Goal: Task Accomplishment & Management: Manage account settings

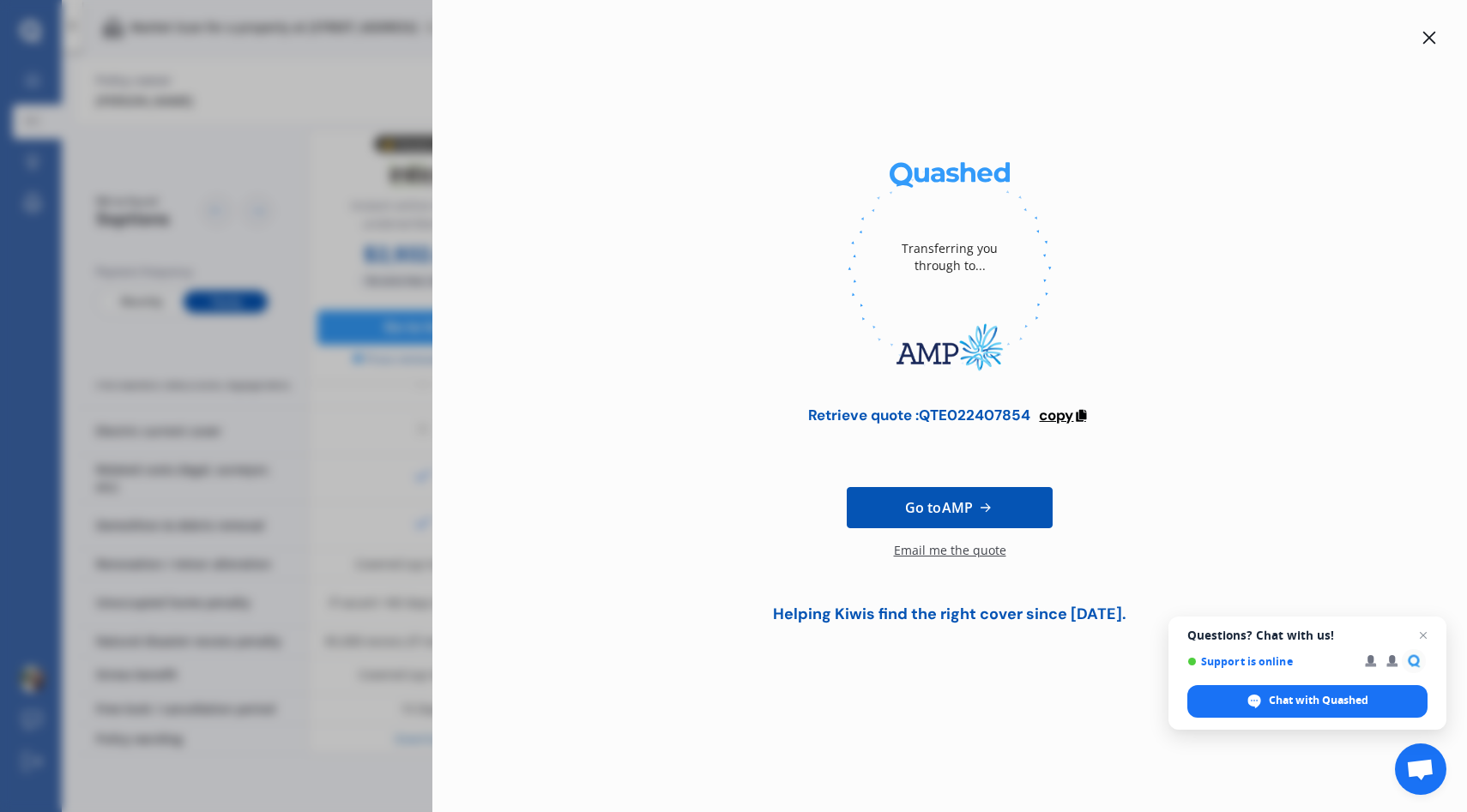
click at [1064, 418] on span "copy" at bounding box center [1056, 414] width 35 height 19
click at [963, 511] on span "Go to AMP" at bounding box center [939, 507] width 68 height 20
click at [1424, 42] on icon at bounding box center [1429, 37] width 13 height 13
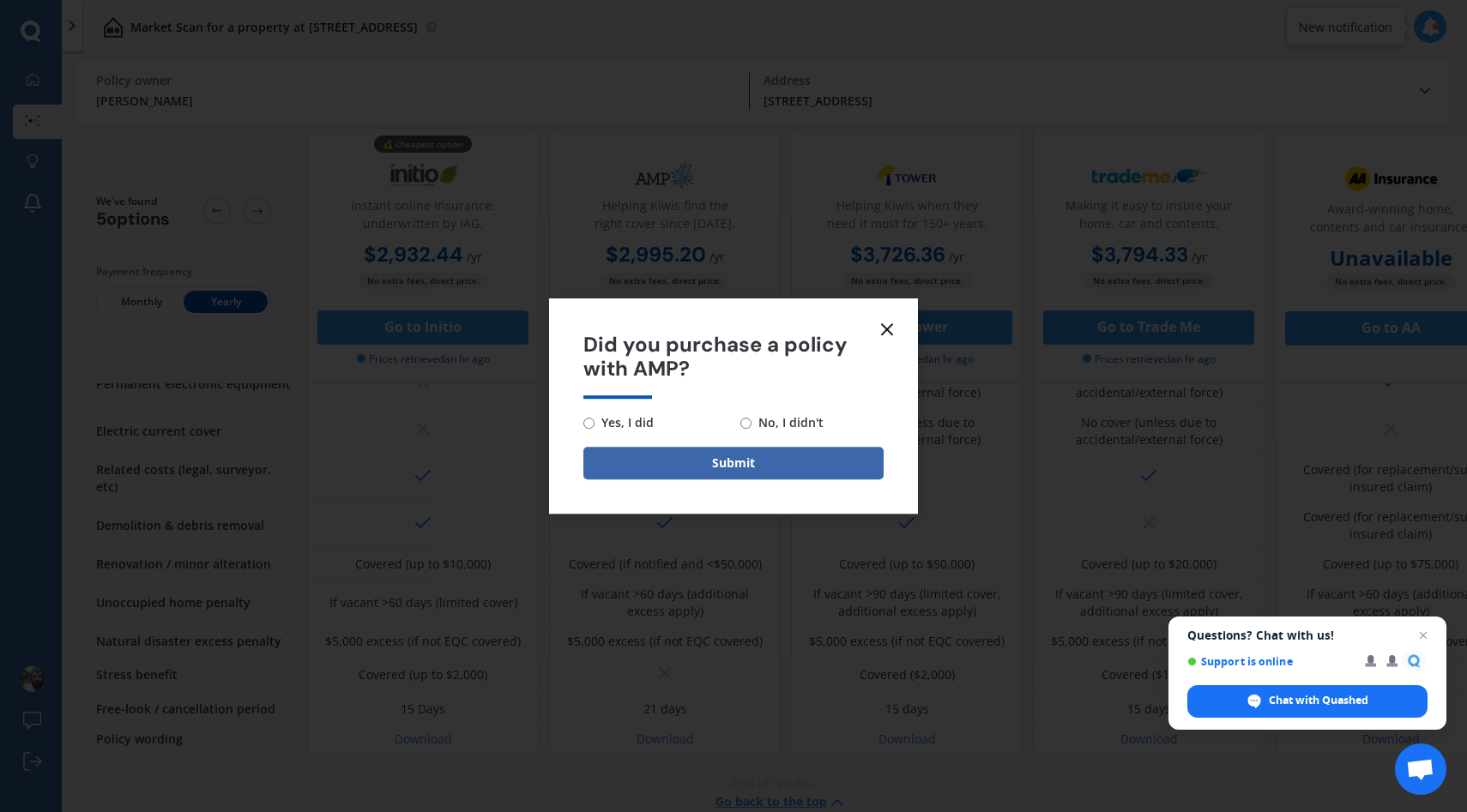
click at [603, 423] on span "Yes, I did" at bounding box center [624, 422] width 59 height 20
click at [594, 423] on input "Yes, I did" at bounding box center [589, 423] width 12 height 12
radio input "true"
click at [664, 463] on button "Submit" at bounding box center [734, 463] width 300 height 33
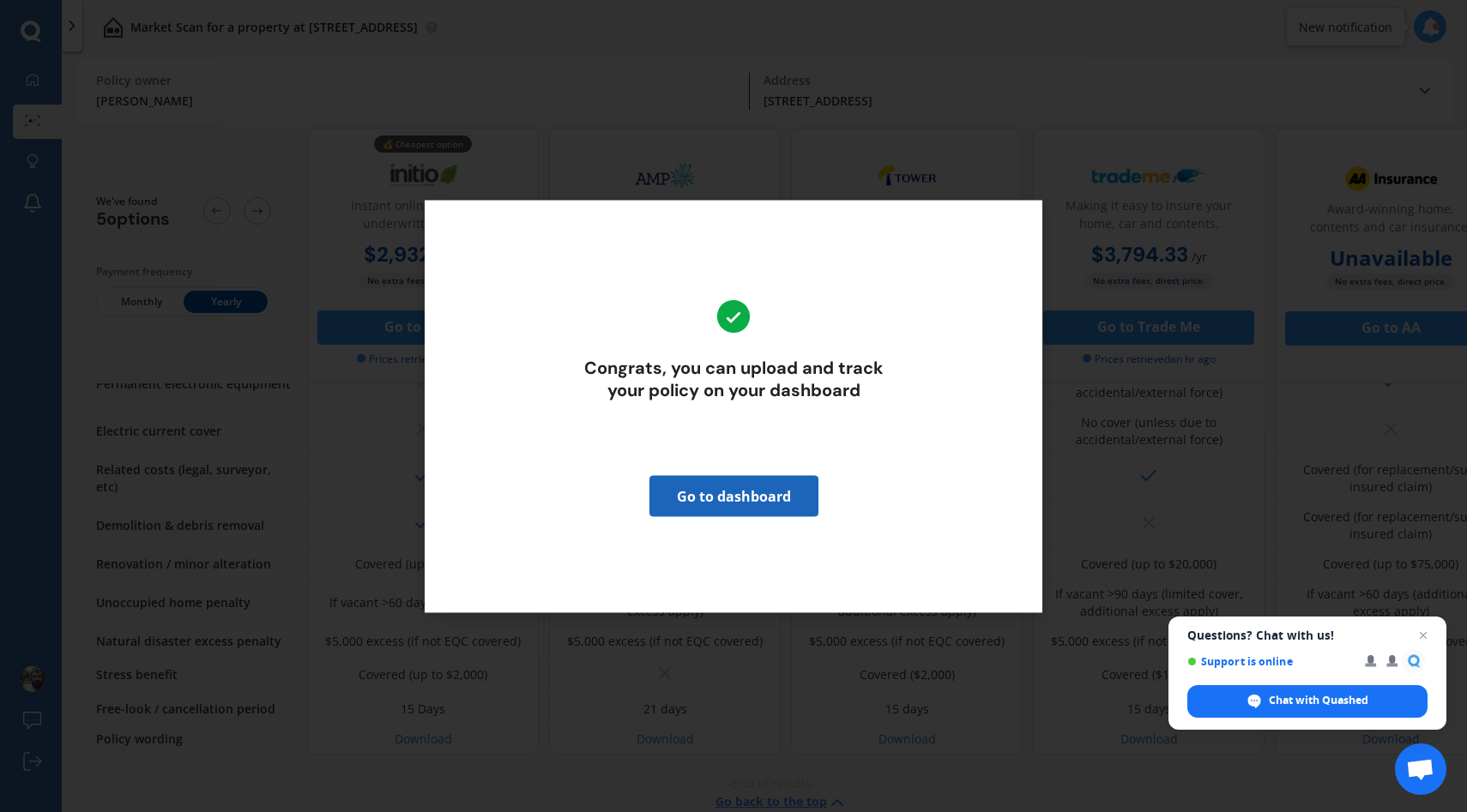
click at [737, 506] on link "Go to dashboard" at bounding box center [734, 496] width 169 height 41
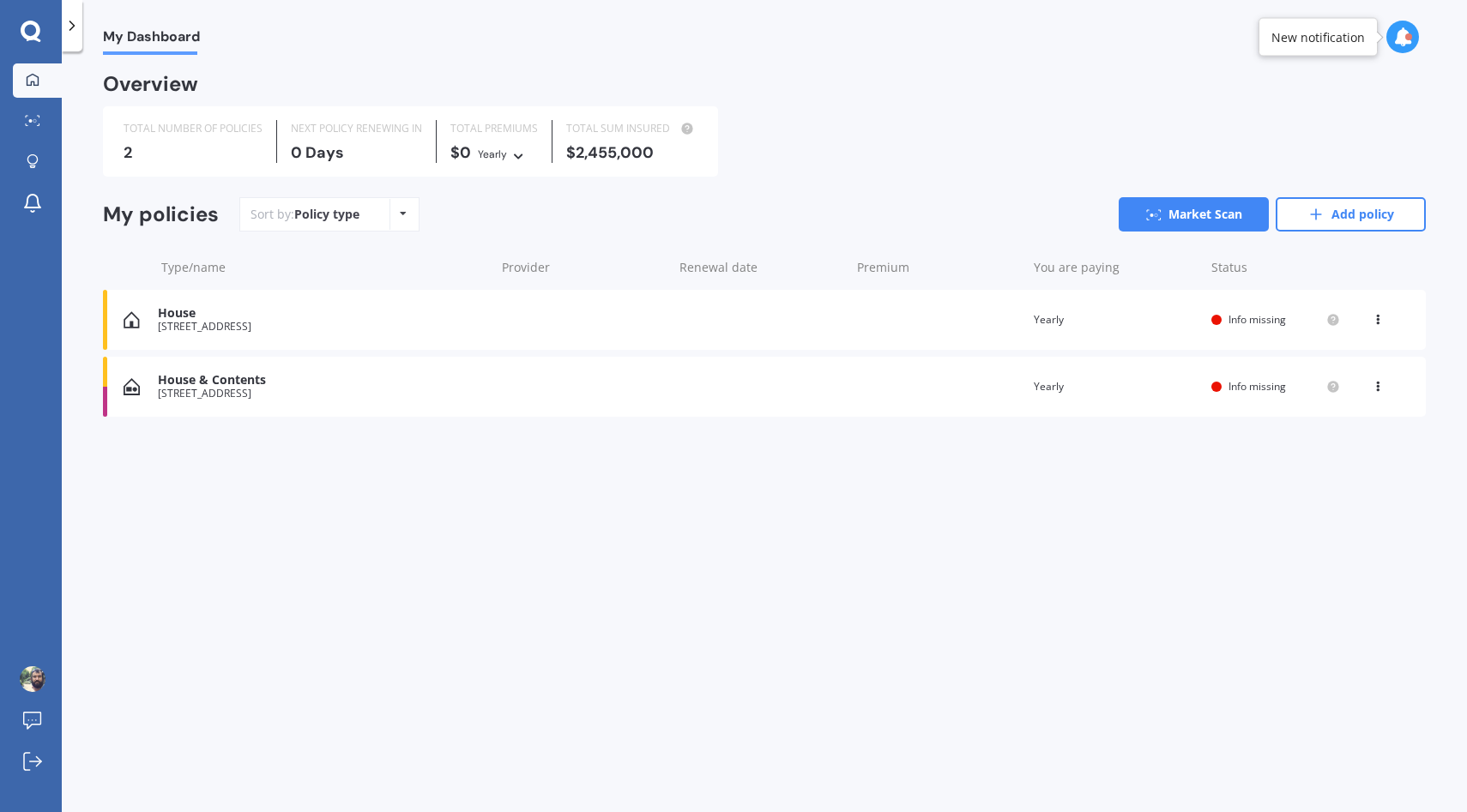
click at [924, 329] on div "House [STREET_ADDRESS] Renewal date Premium You are paying Yearly Status Info m…" at bounding box center [764, 320] width 1323 height 60
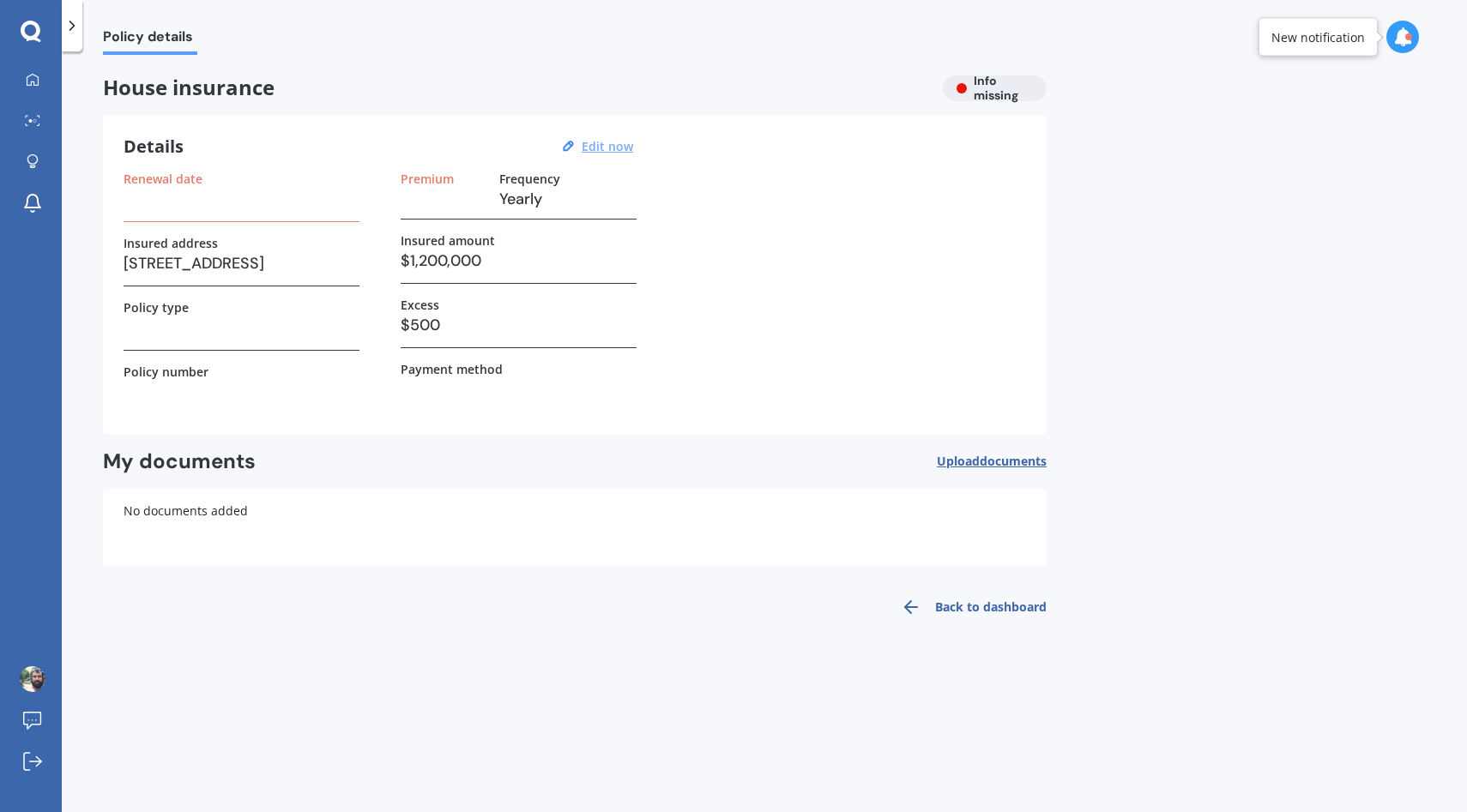
click at [588, 150] on u "Edit now" at bounding box center [608, 146] width 51 height 16
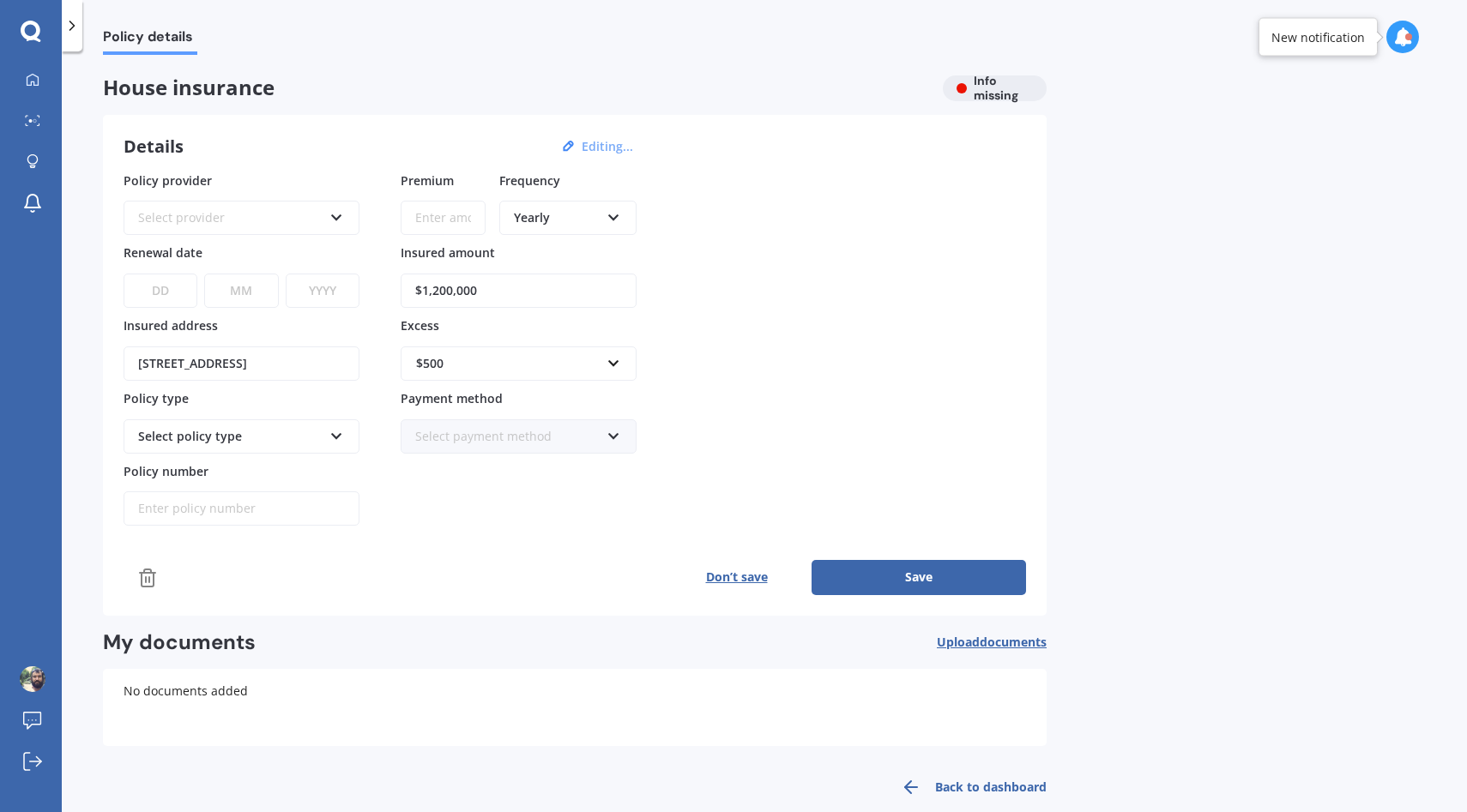
click at [179, 228] on div "Select provider AA AMI AMP ANZ ASB Ando BNZ Co-Operative Bank FMG Initio Kiwiba…" at bounding box center [241, 218] width 236 height 35
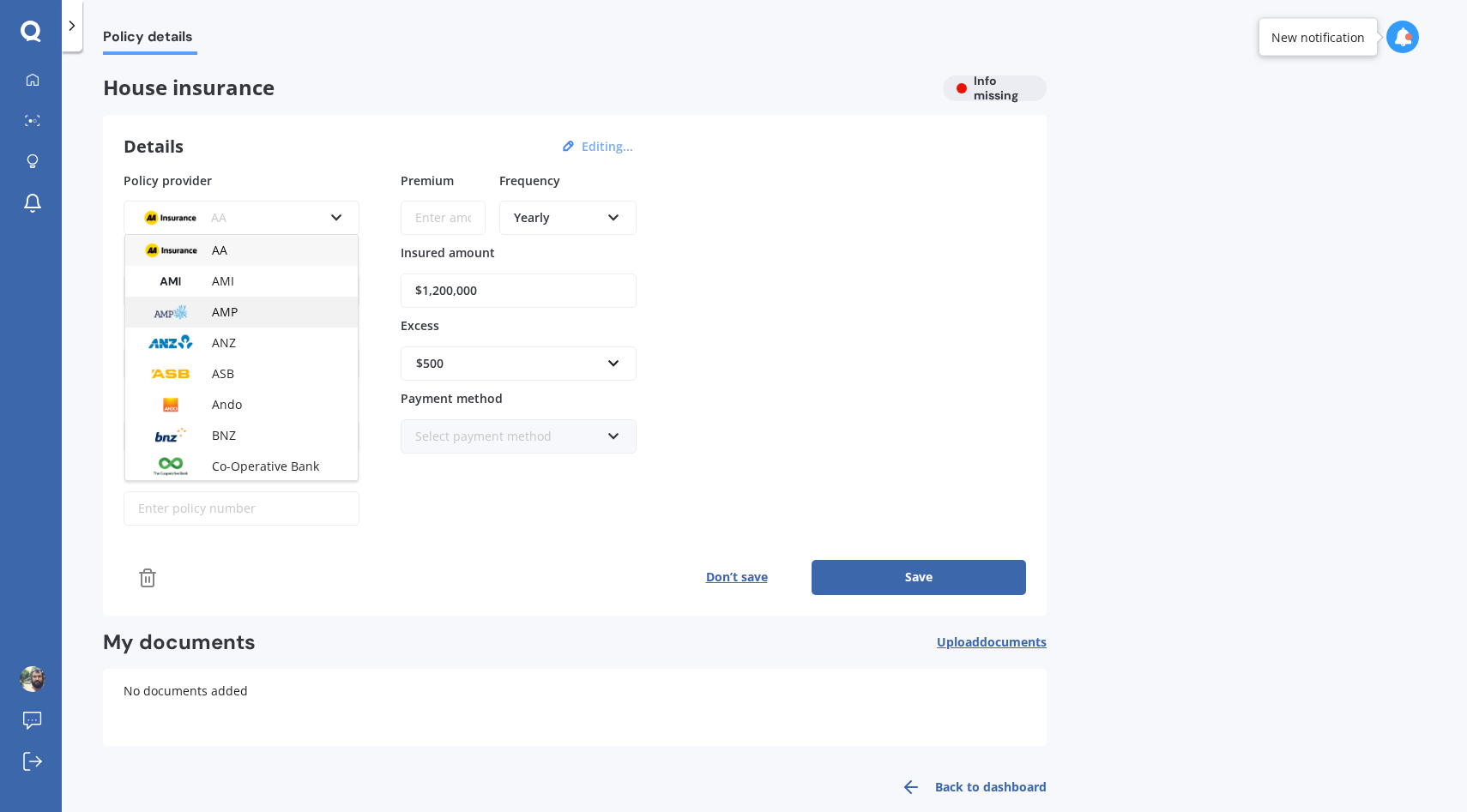
click at [214, 313] on span "AMP" at bounding box center [224, 312] width 26 height 16
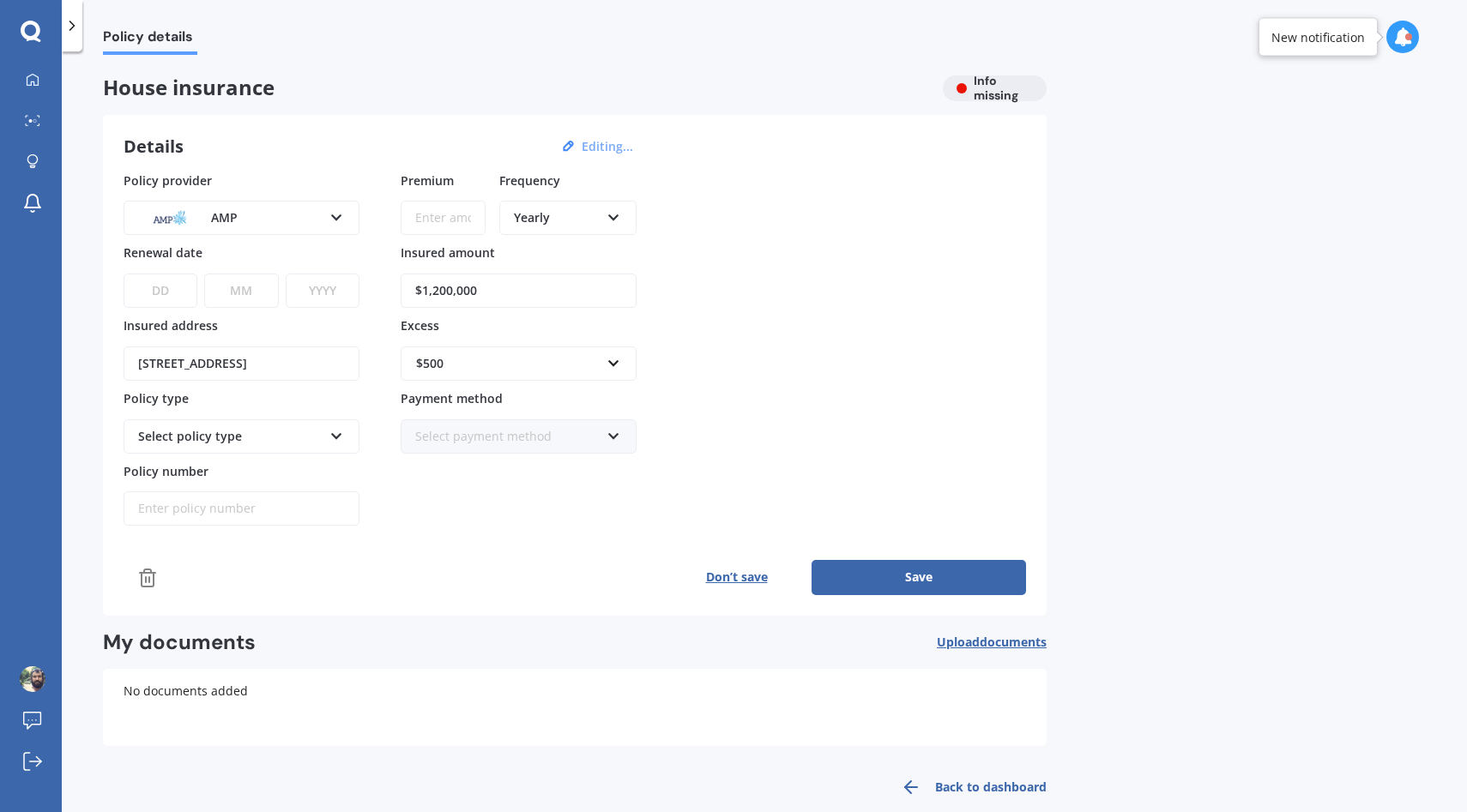
click at [147, 294] on select "DD 01 02 03 04 05 06 07 08 09 10 11 12 13 14 15 16 17 18 19 20 21 22 23 24 25 2…" at bounding box center [159, 290] width 74 height 35
select select "09"
click at [123, 274] on select "DD 01 02 03 04 05 06 07 08 09 10 11 12 13 14 15 16 17 18 19 20 21 22 23 24 25 2…" at bounding box center [159, 290] width 74 height 35
click at [239, 293] on select "MM 01 02 03 04 05 06 07 08 09 10 11 12" at bounding box center [240, 290] width 74 height 35
select select "09"
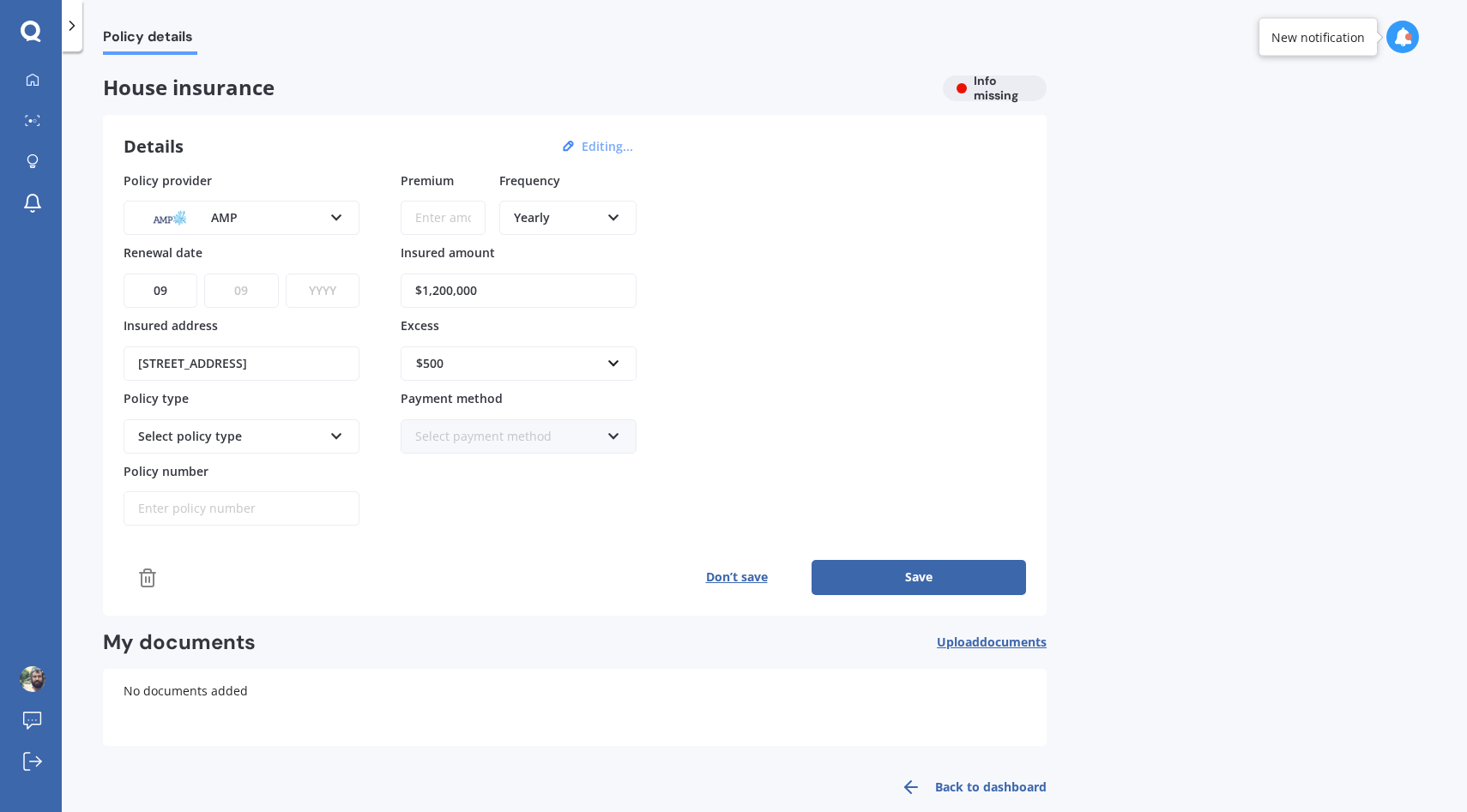
click at [204, 274] on select "MM 01 02 03 04 05 06 07 08 09 10 11 12" at bounding box center [240, 290] width 74 height 35
click at [305, 290] on select "YYYY 2027 2026 2025 2024 2023 2022 2021 2020 2019 2018 2017 2016 2015 2014 2013…" at bounding box center [322, 290] width 74 height 35
select select "2026"
click at [285, 274] on select "YYYY 2027 2026 2025 2024 2023 2022 2021 2020 2019 2018 2017 2016 2015 2014 2013…" at bounding box center [322, 290] width 74 height 35
drag, startPoint x: 493, startPoint y: 285, endPoint x: 358, endPoint y: 287, distance: 135.0
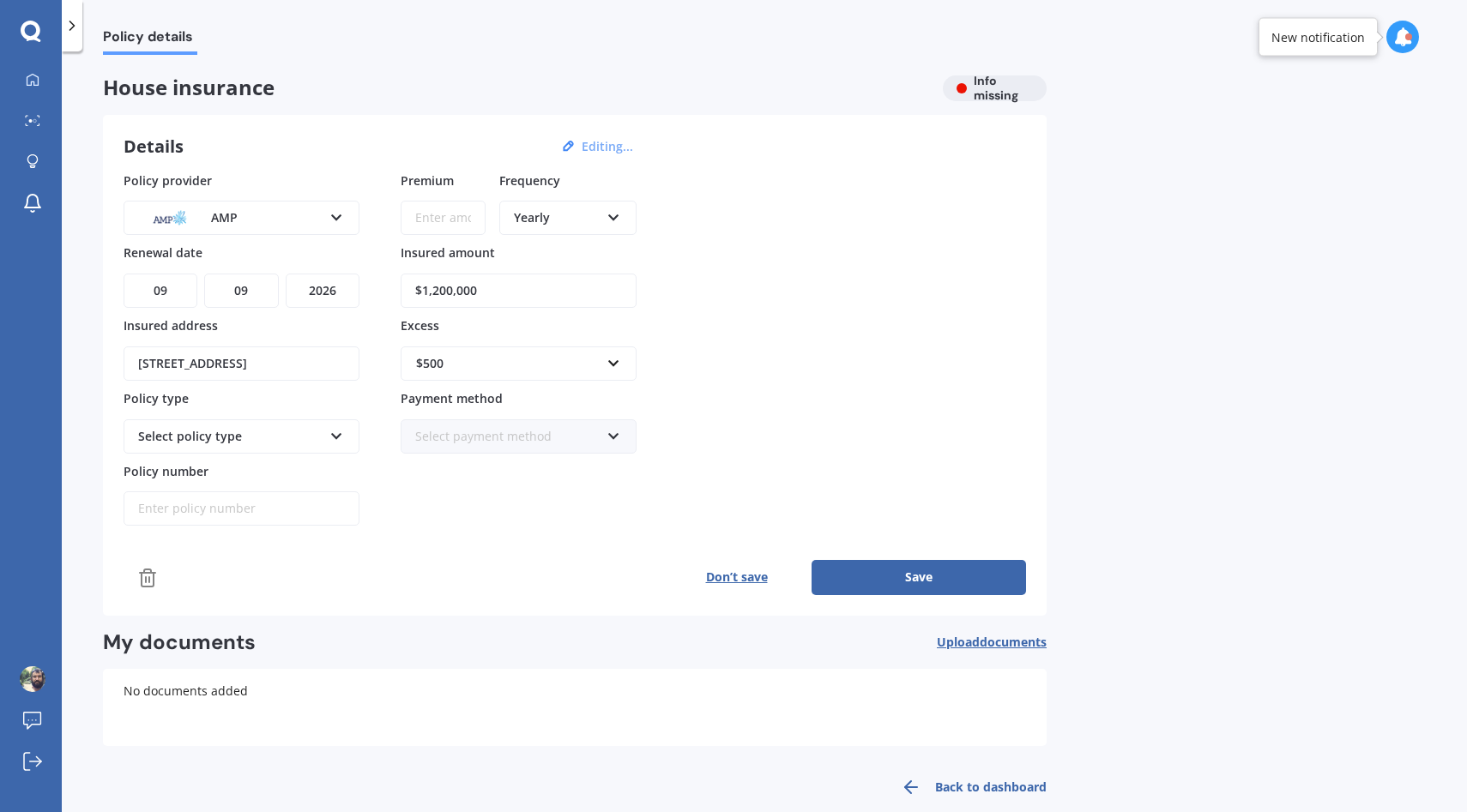
click at [359, 287] on div "Policy provider AMP AA AMI AMP ANZ ASB Ando BNZ Co-Operative Bank FMG Initio Ki…" at bounding box center [574, 349] width 903 height 355
type input "$1,400,000"
click at [531, 363] on div "$500" at bounding box center [508, 363] width 184 height 19
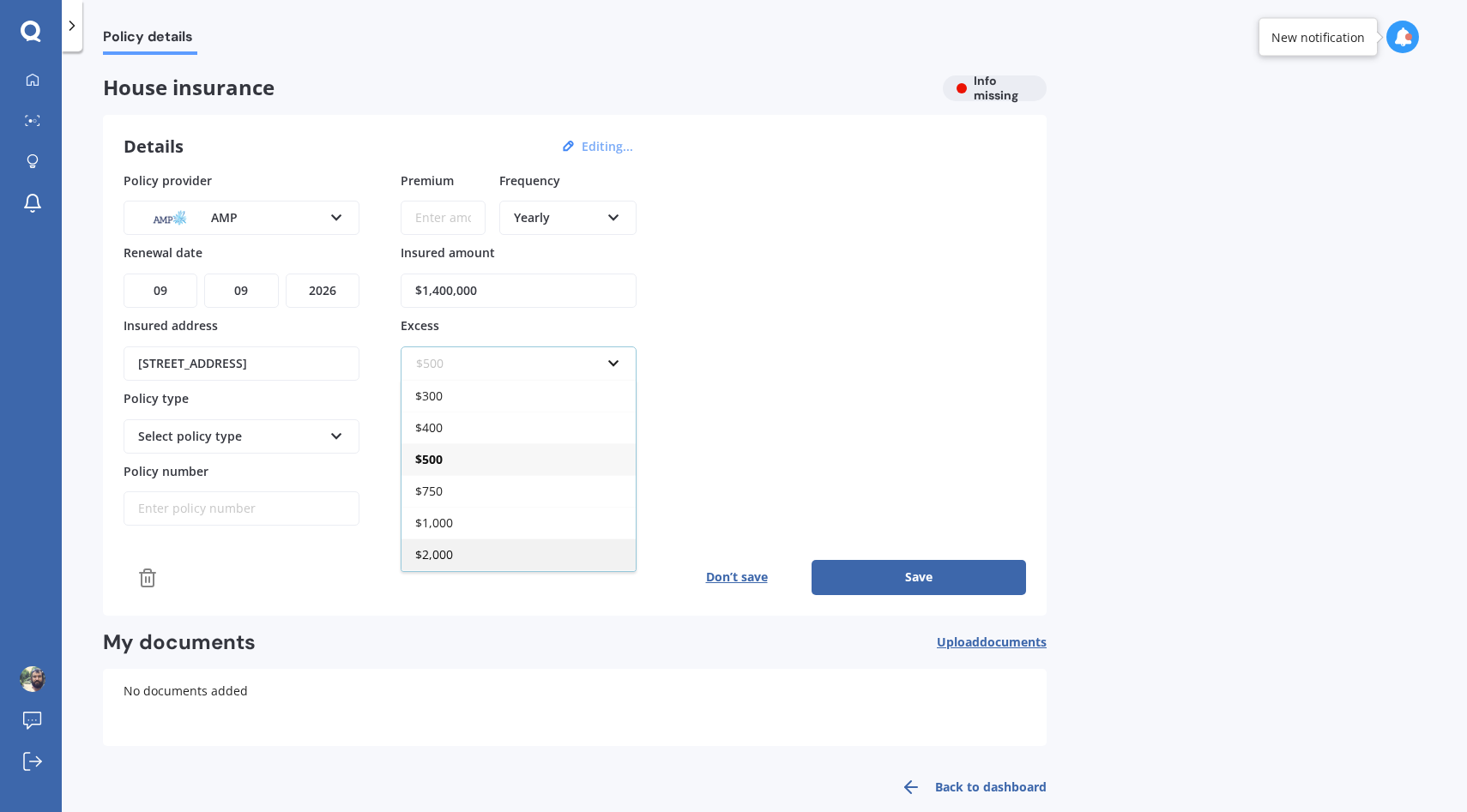
scroll to position [30, 0]
click at [477, 360] on input "text" at bounding box center [512, 363] width 221 height 33
type input "4"
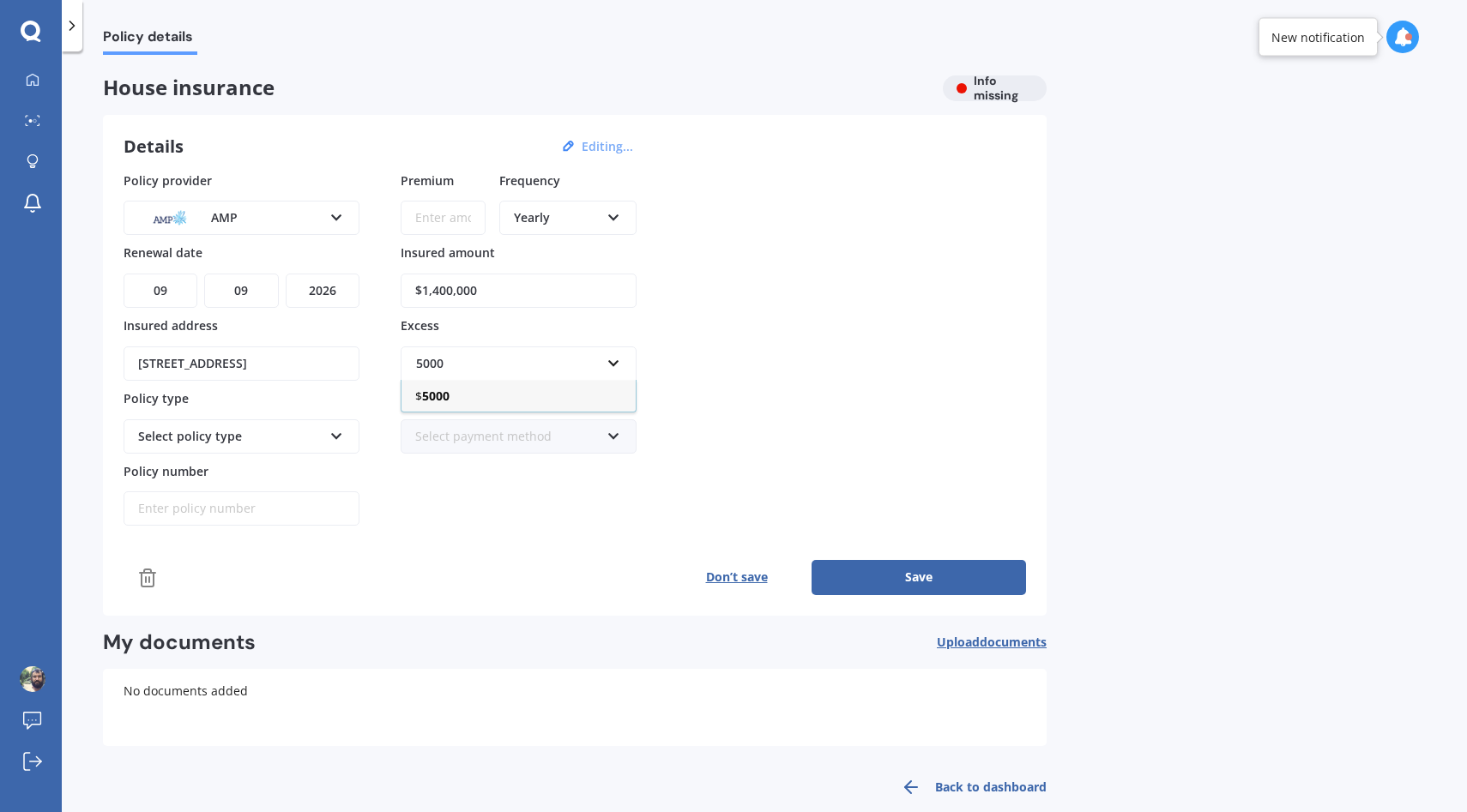
type input "5000"
click at [718, 312] on div "Policy provider AMP AA AMI AMP ANZ ASB Ando BNZ Co-Operative Bank FMG Initio Ki…" at bounding box center [574, 349] width 903 height 355
click at [265, 432] on div "Select policy type" at bounding box center [230, 436] width 184 height 19
click at [217, 528] on div "Home Plan" at bounding box center [241, 530] width 232 height 31
click at [215, 504] on input "Policy number" at bounding box center [241, 508] width 236 height 35
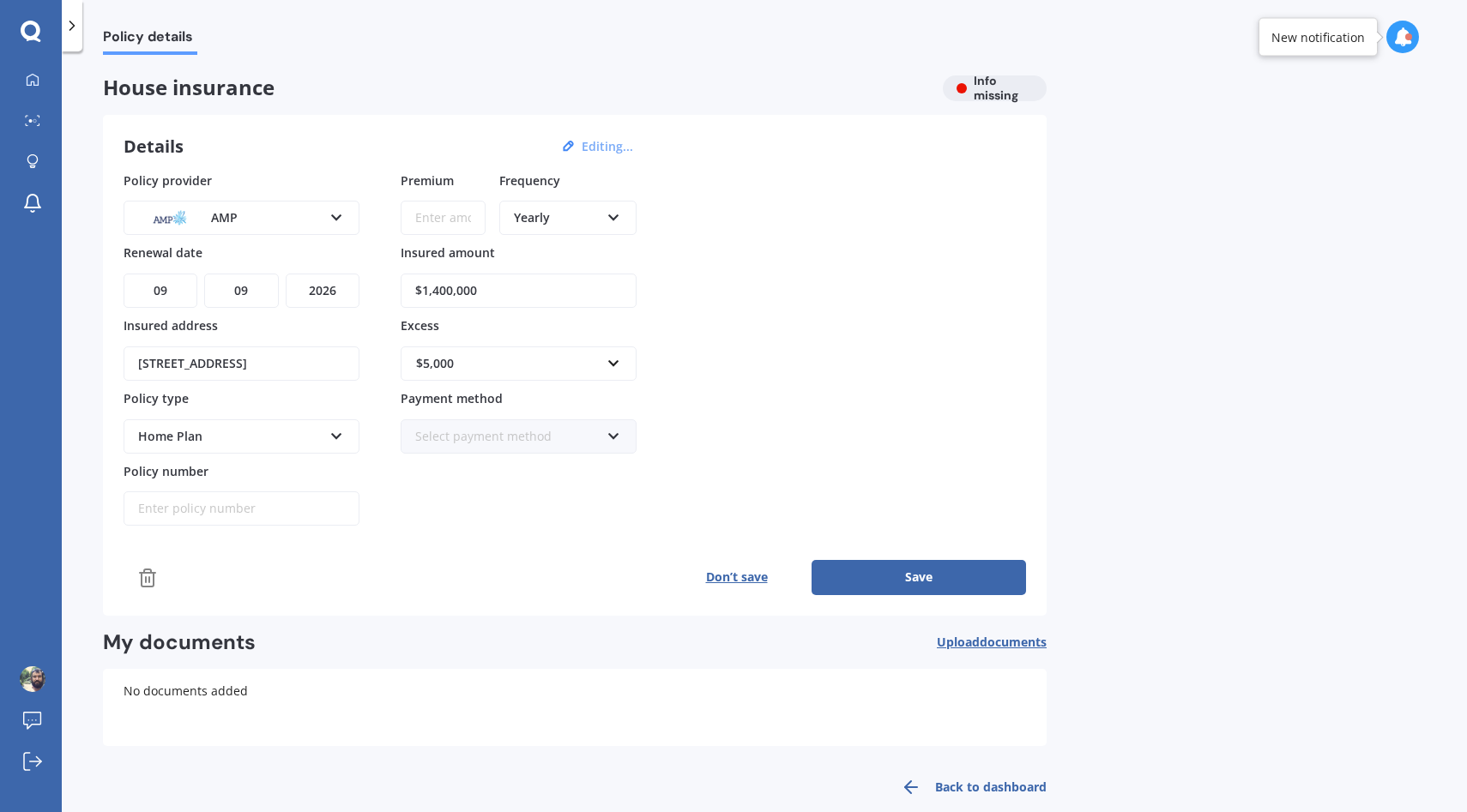
paste input "HCC002419001"
type input "HCC002419001"
click at [500, 552] on div "Policy provider AMP AA AMI AMP ANZ ASB Ando BNZ Co-Operative Bank FMG Initio Ki…" at bounding box center [574, 383] width 903 height 423
click at [521, 421] on div "Select payment method Direct debit - bank account Direct debit - credit/debit c…" at bounding box center [518, 437] width 236 height 35
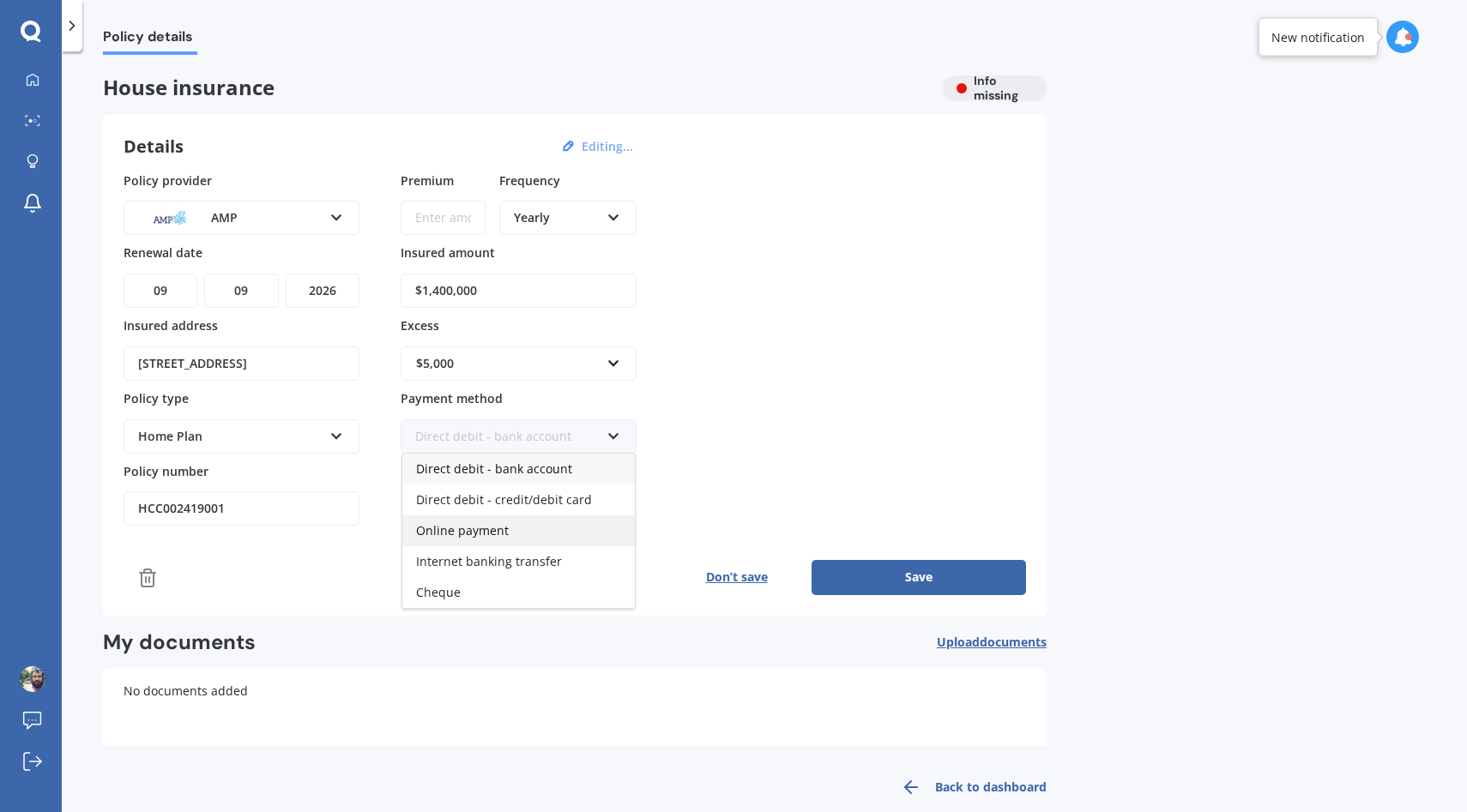
click at [527, 530] on div "Online payment" at bounding box center [518, 530] width 232 height 31
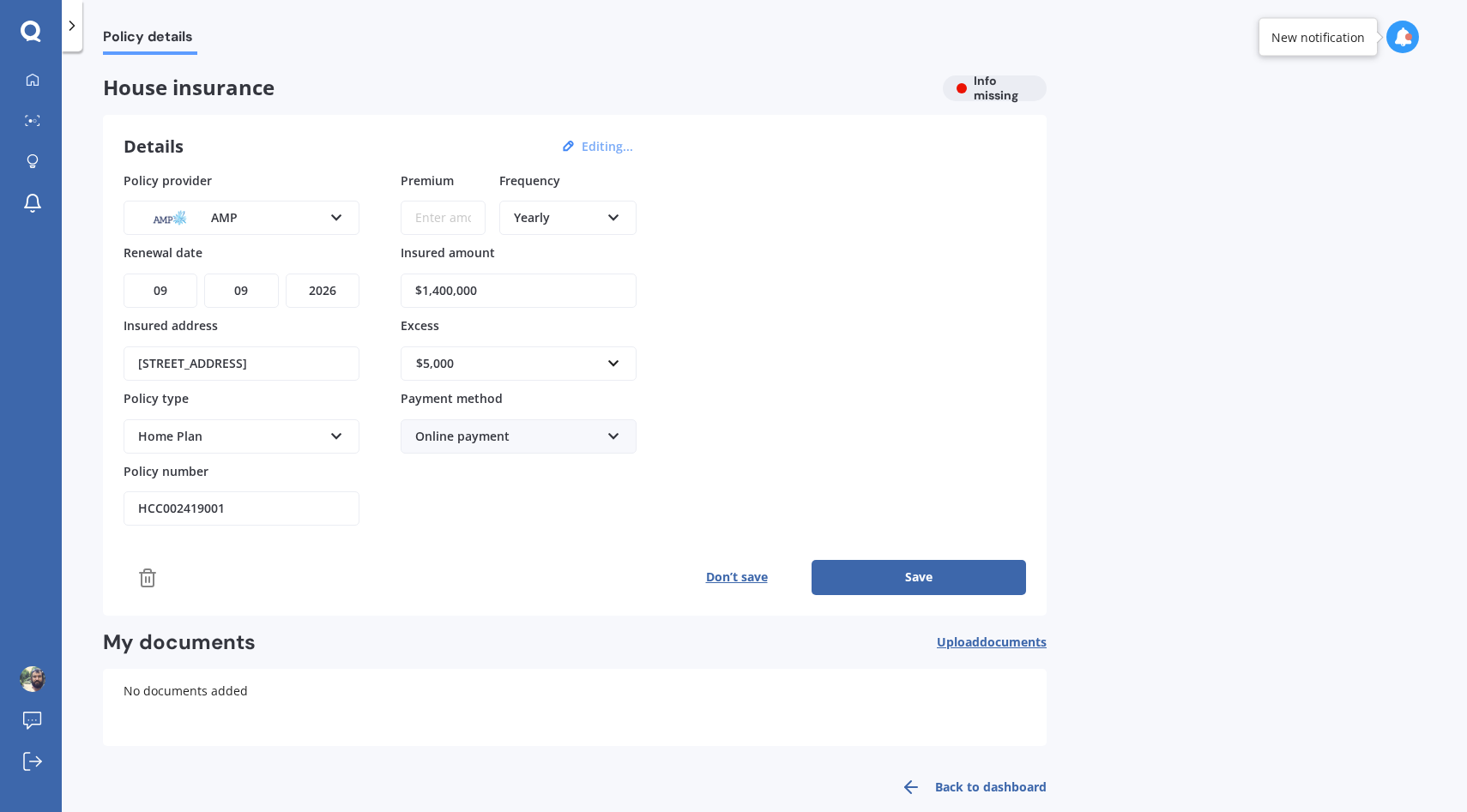
click at [451, 225] on input "Premium" at bounding box center [443, 218] width 85 height 35
type input "$1,960.26"
click at [872, 327] on div "Policy provider AMP AA AMI AMP ANZ ASB Ando BNZ Co-Operative Bank FMG Initio Ki…" at bounding box center [574, 349] width 903 height 355
click at [919, 590] on button "Save" at bounding box center [919, 576] width 214 height 35
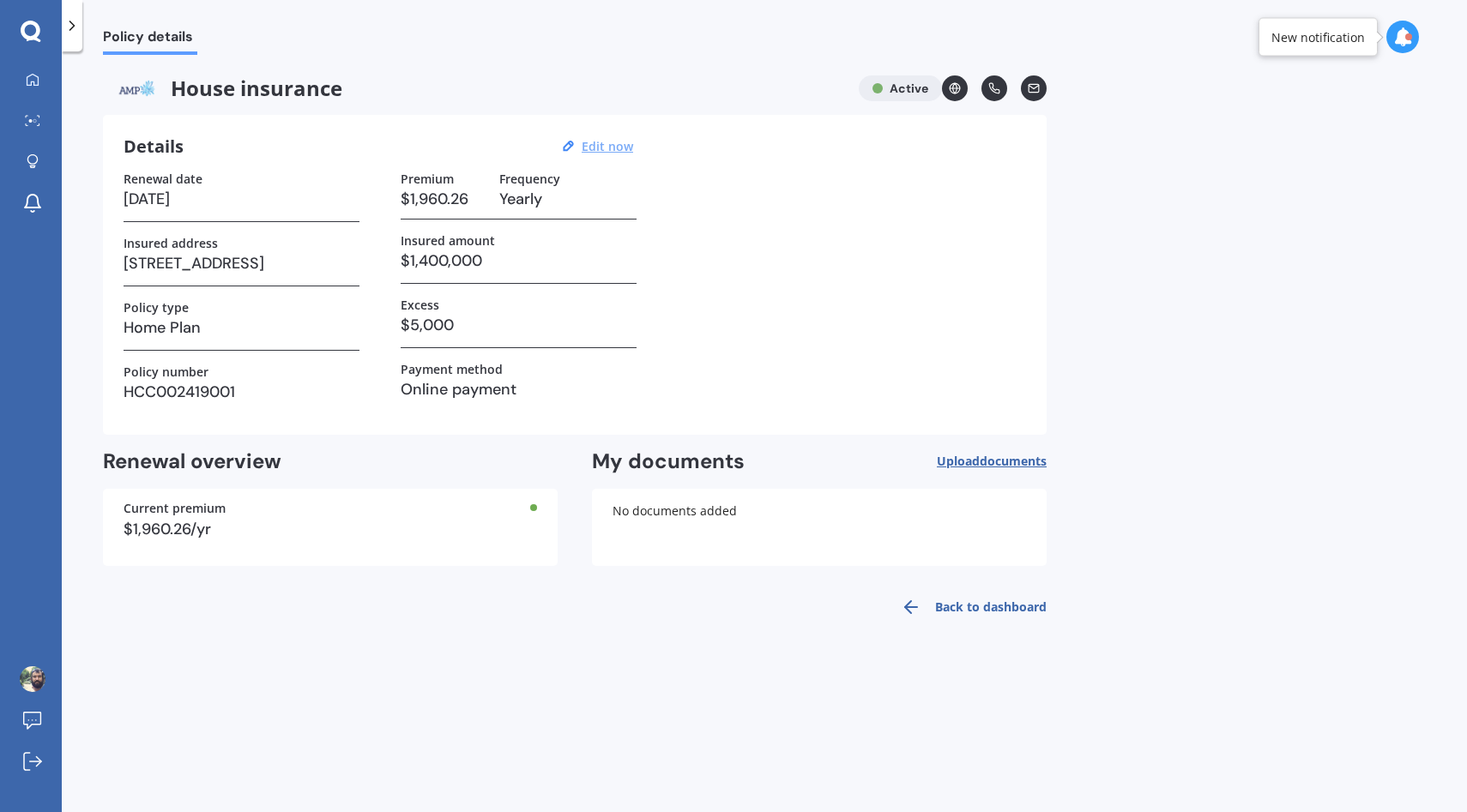
click at [12, 24] on div at bounding box center [31, 31] width 62 height 22
click at [29, 30] on icon at bounding box center [30, 31] width 20 height 22
